Goal: Task Accomplishment & Management: Use online tool/utility

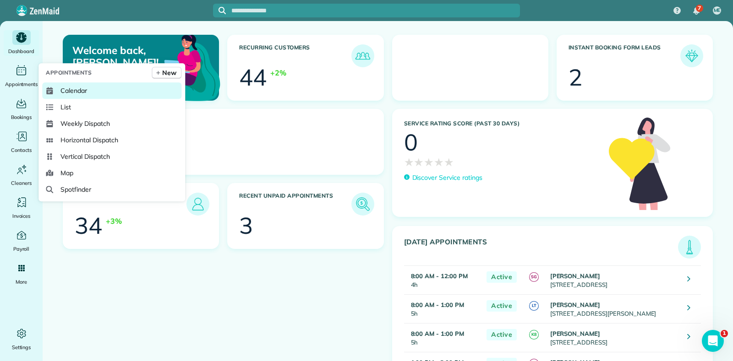
click at [79, 91] on span "Calendar" at bounding box center [73, 90] width 27 height 9
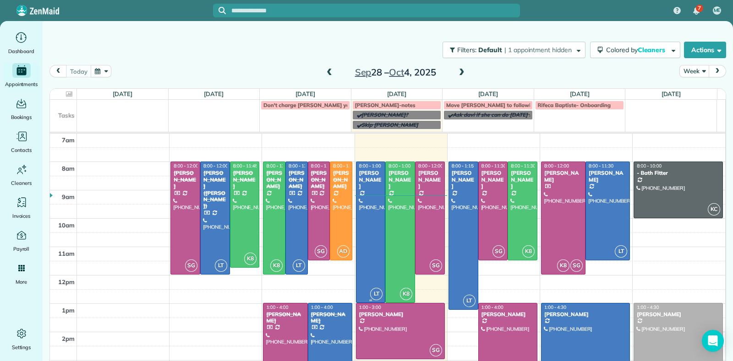
click at [368, 182] on div "[PERSON_NAME]" at bounding box center [371, 180] width 24 height 20
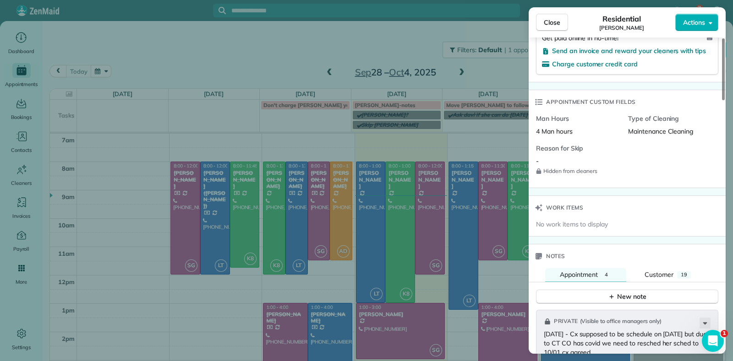
scroll to position [570, 0]
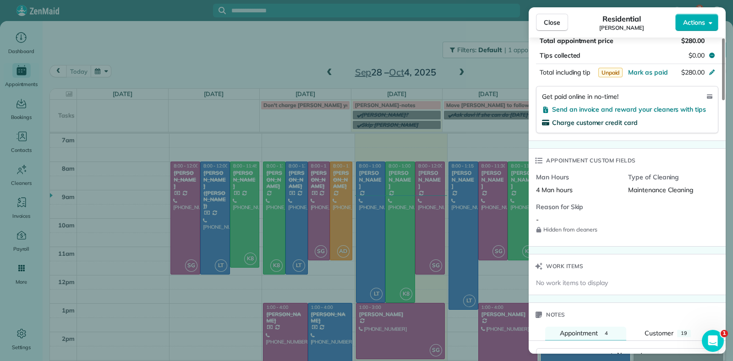
click at [583, 119] on span "Charge customer credit card" at bounding box center [595, 123] width 86 height 8
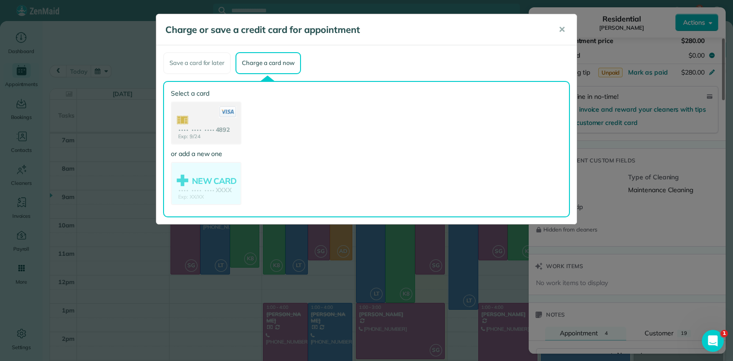
click at [220, 116] on div "Exp: 9/24 •••• •••• •••• 4892" at bounding box center [206, 123] width 71 height 43
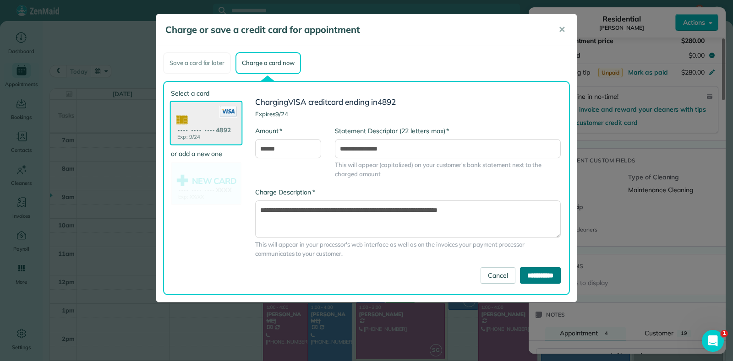
click at [525, 270] on input "**********" at bounding box center [540, 276] width 41 height 16
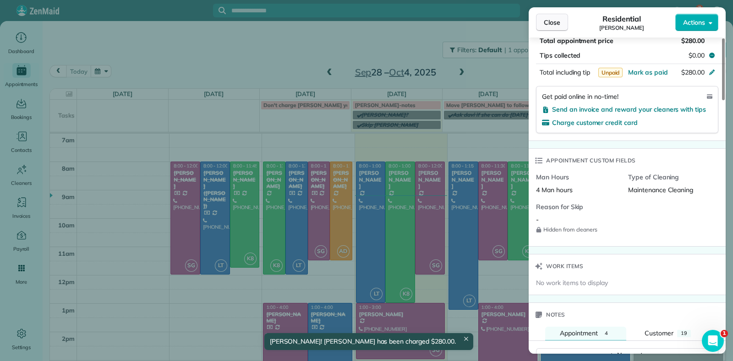
click at [549, 17] on button "Close" at bounding box center [552, 22] width 32 height 17
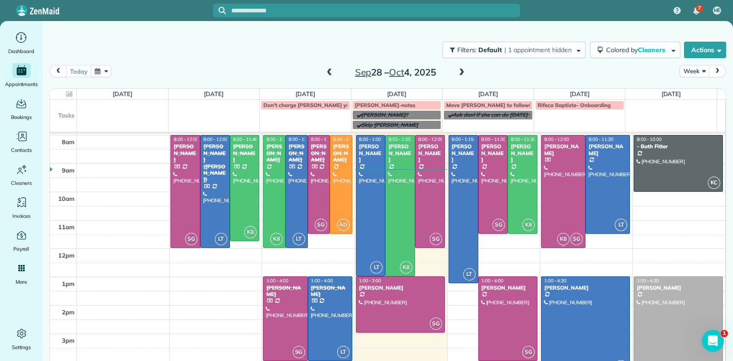
scroll to position [51, 0]
